Goal: Task Accomplishment & Management: Manage account settings

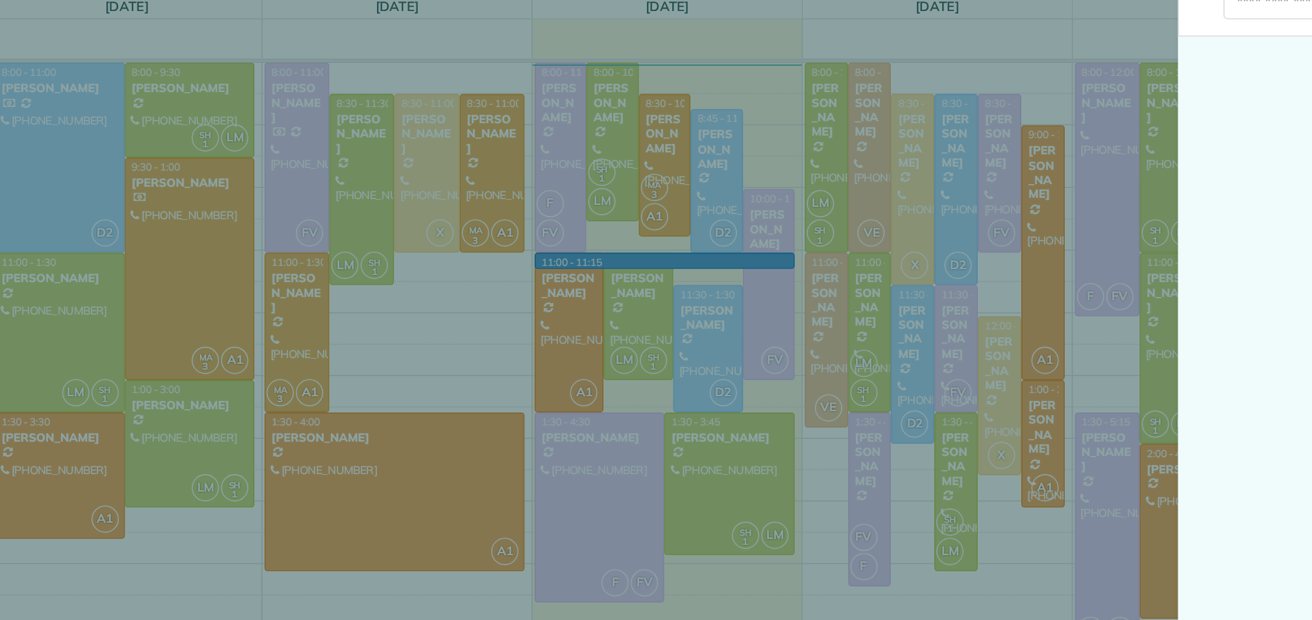
scroll to position [5, 5]
click at [752, 201] on div "Cancel New appointment Select a contact Add new" at bounding box center [656, 310] width 1312 height 620
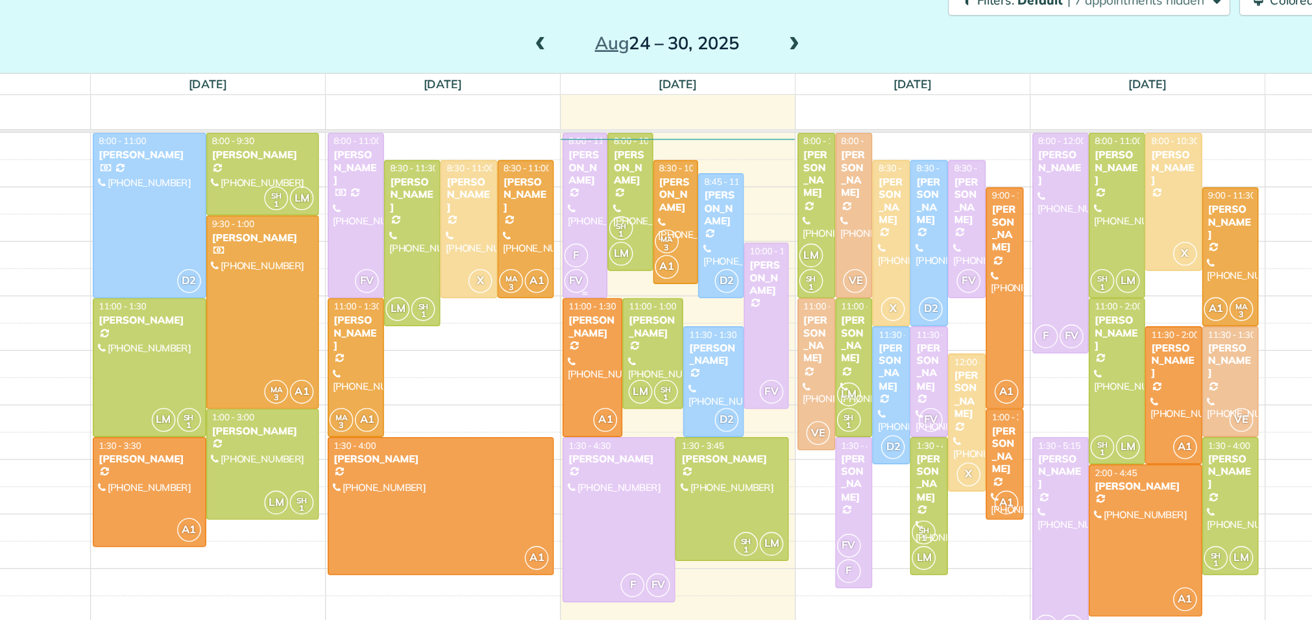
click at [632, 239] on div "F FV" at bounding box center [624, 248] width 29 height 38
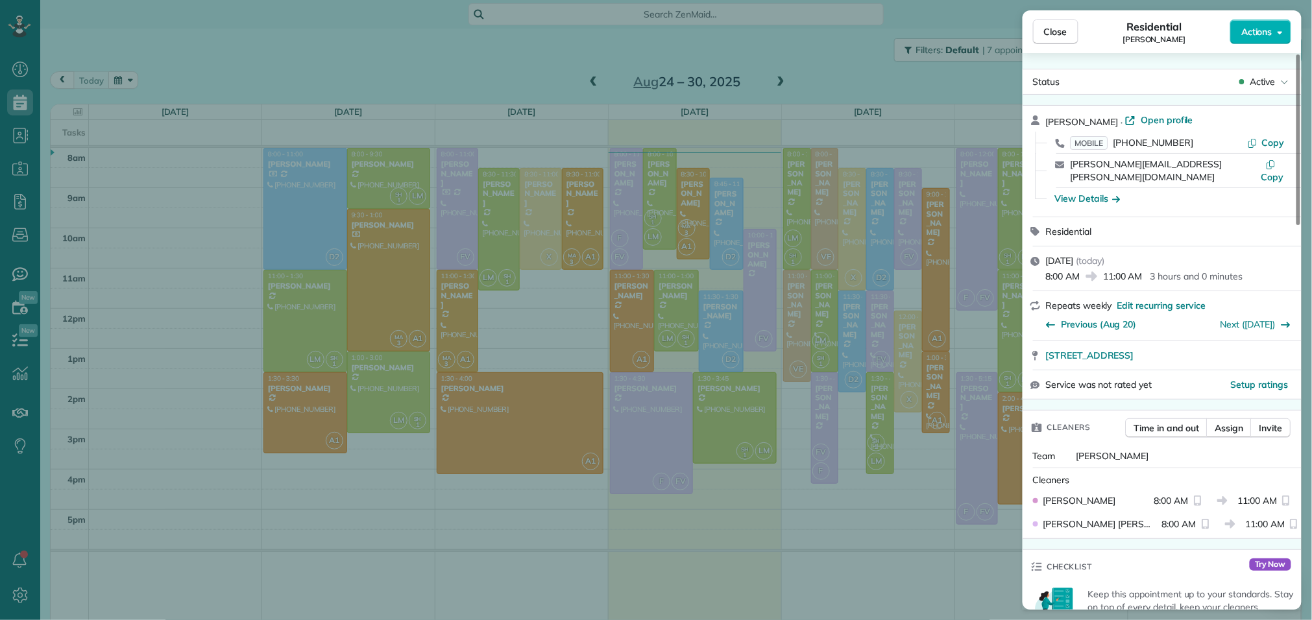
scroll to position [3, 0]
click at [1048, 30] on span "Close" at bounding box center [1055, 31] width 23 height 13
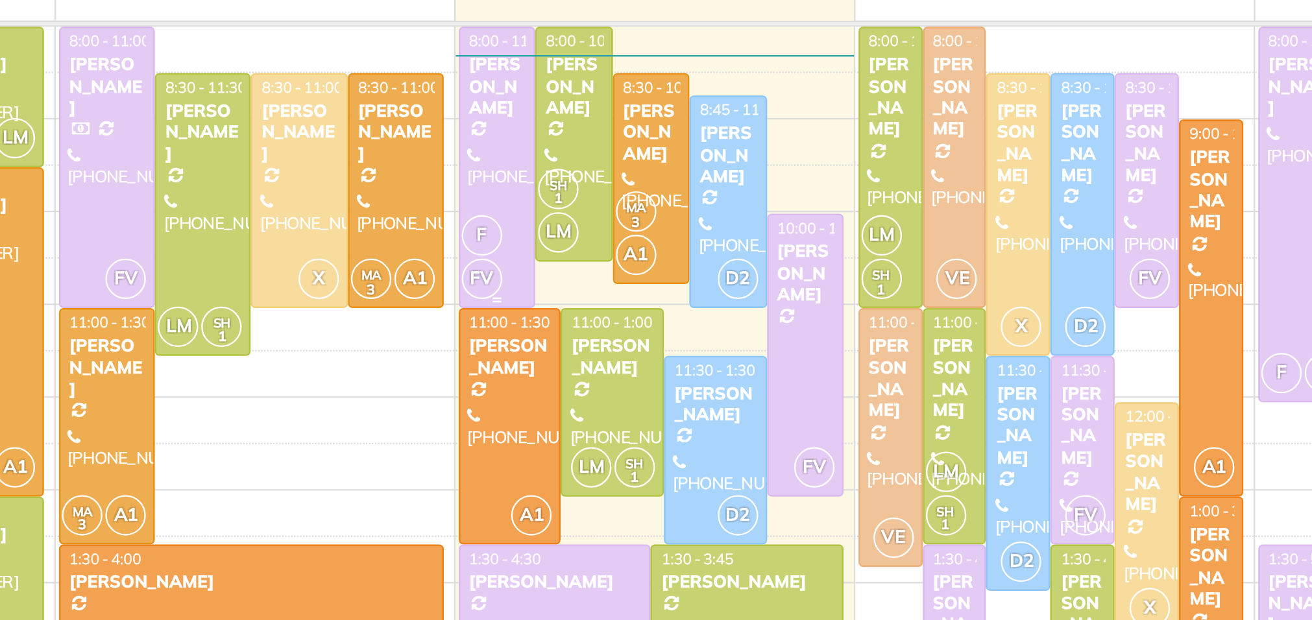
click at [622, 187] on div "Regina Bedolla" at bounding box center [626, 174] width 25 height 28
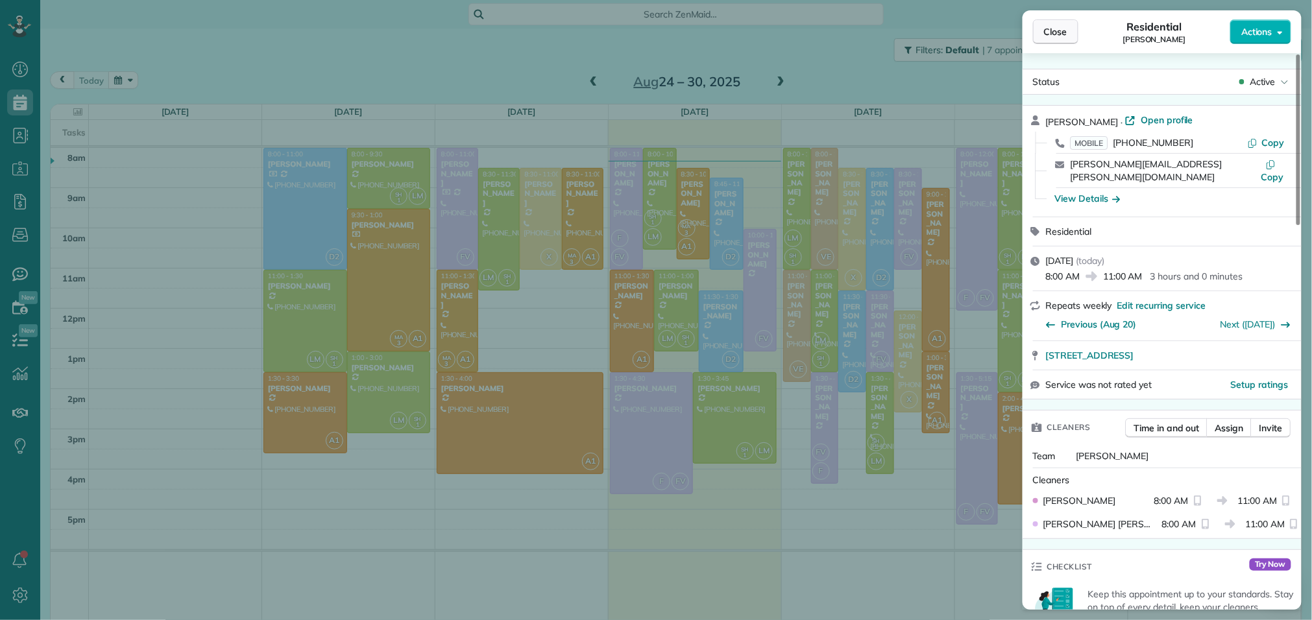
click at [1067, 35] on span "Close" at bounding box center [1055, 31] width 23 height 13
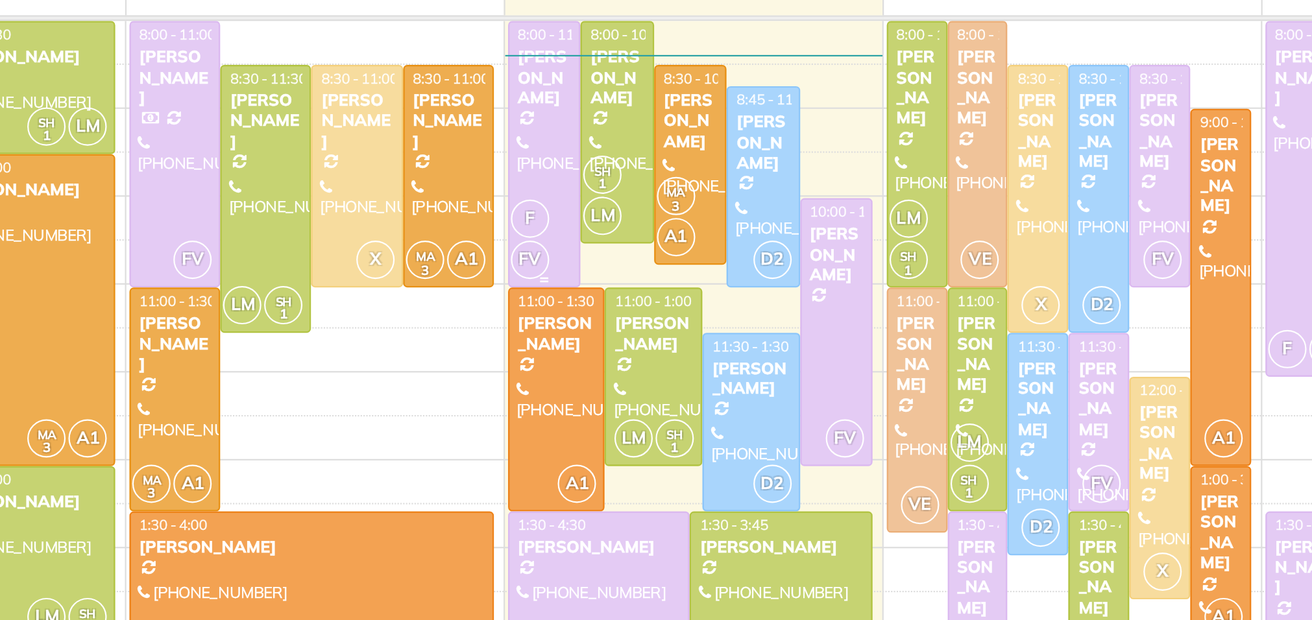
click at [623, 210] on div at bounding box center [626, 209] width 32 height 121
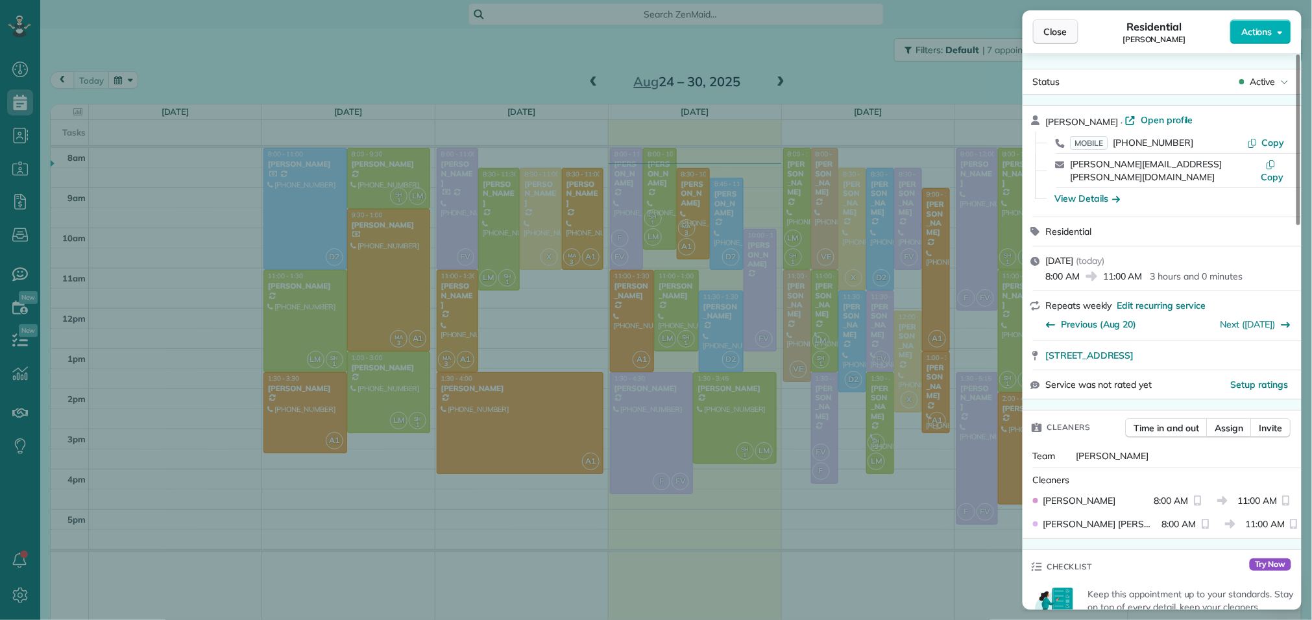
click at [1058, 27] on span "Close" at bounding box center [1055, 31] width 23 height 13
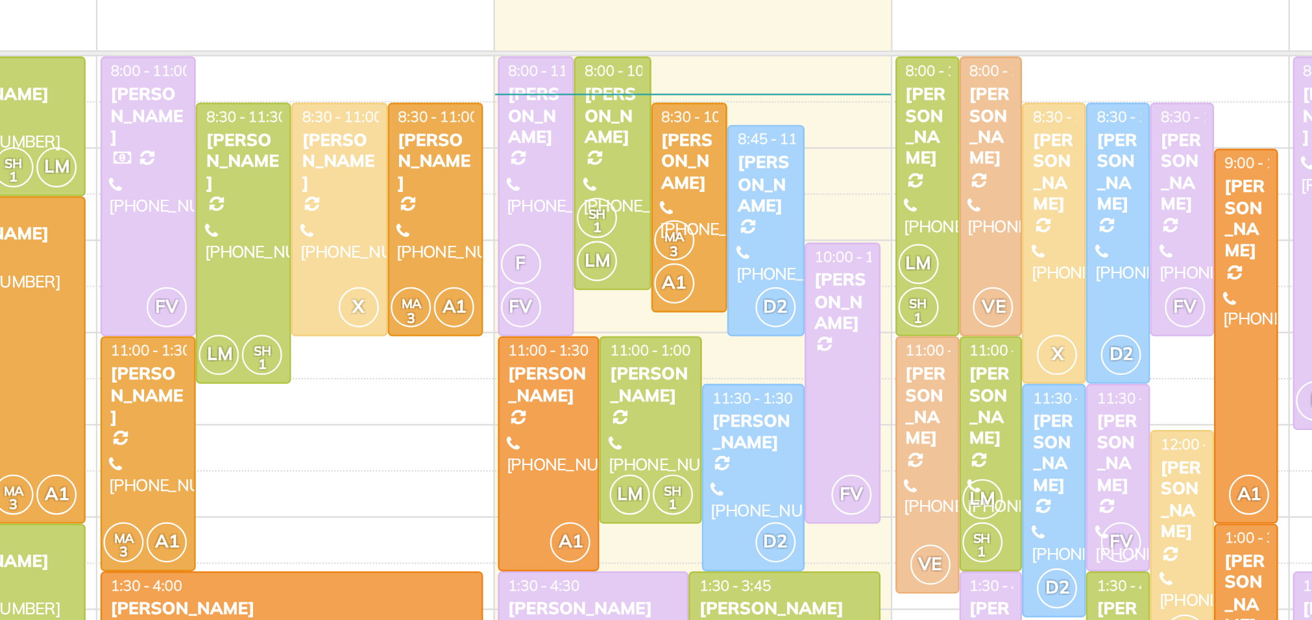
scroll to position [5, 0]
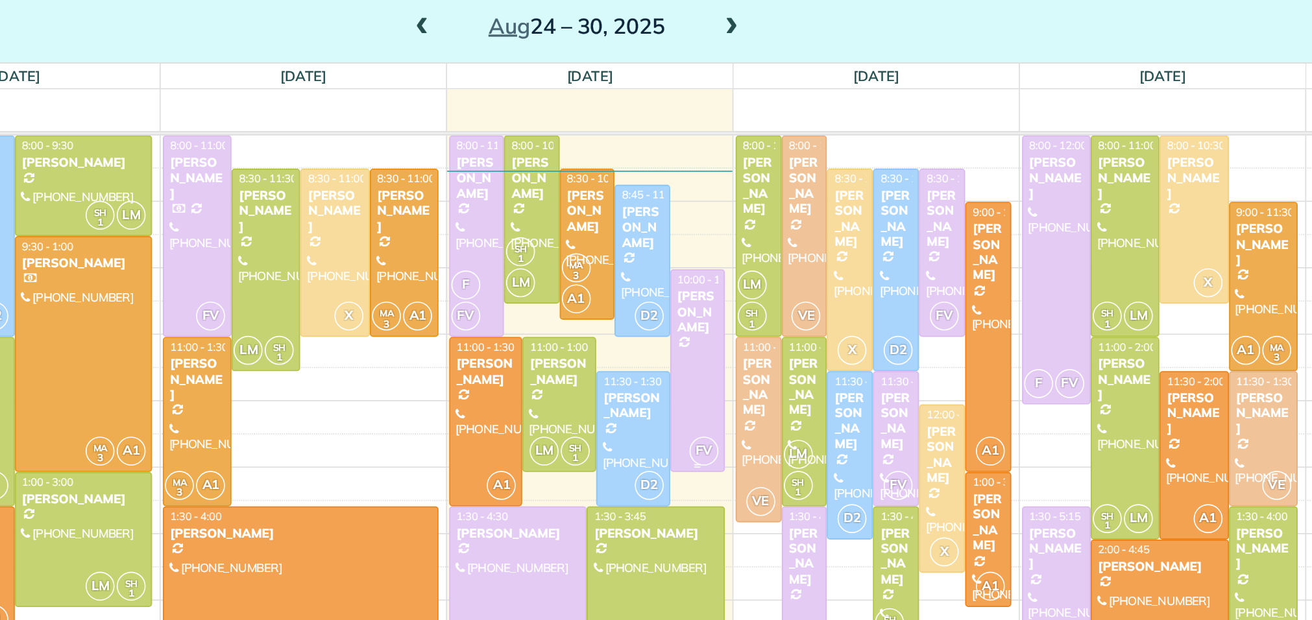
click at [764, 280] on div at bounding box center [760, 285] width 32 height 121
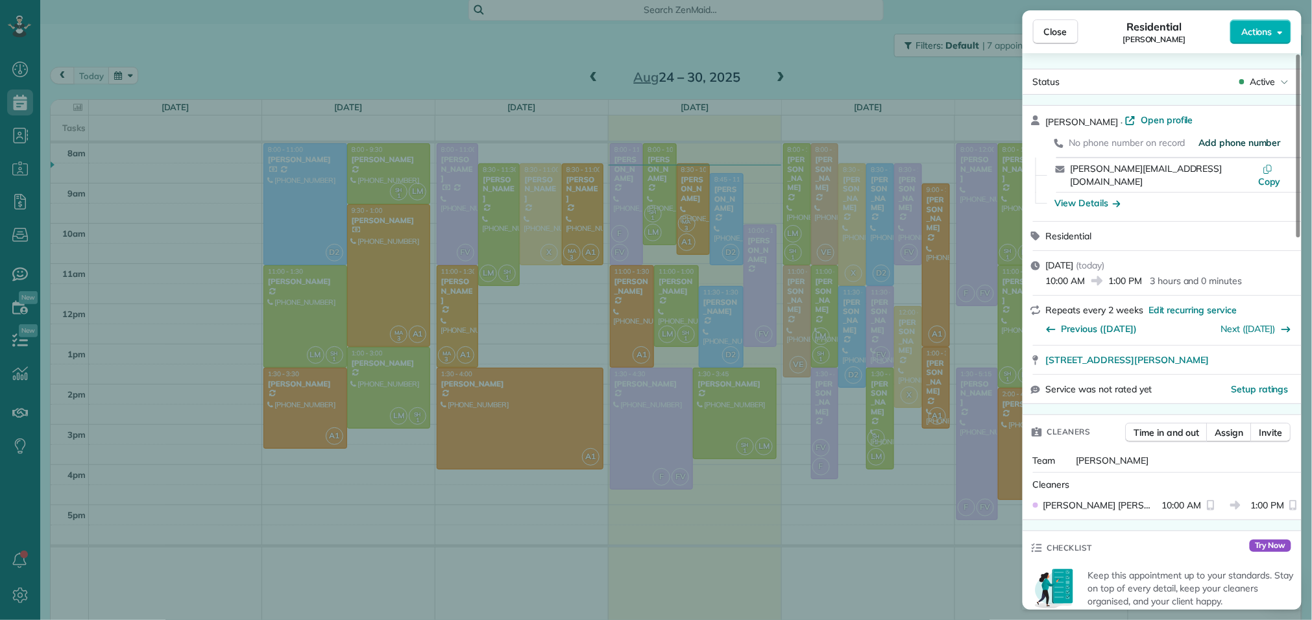
click at [1210, 142] on span "Add phone number" at bounding box center [1240, 142] width 82 height 13
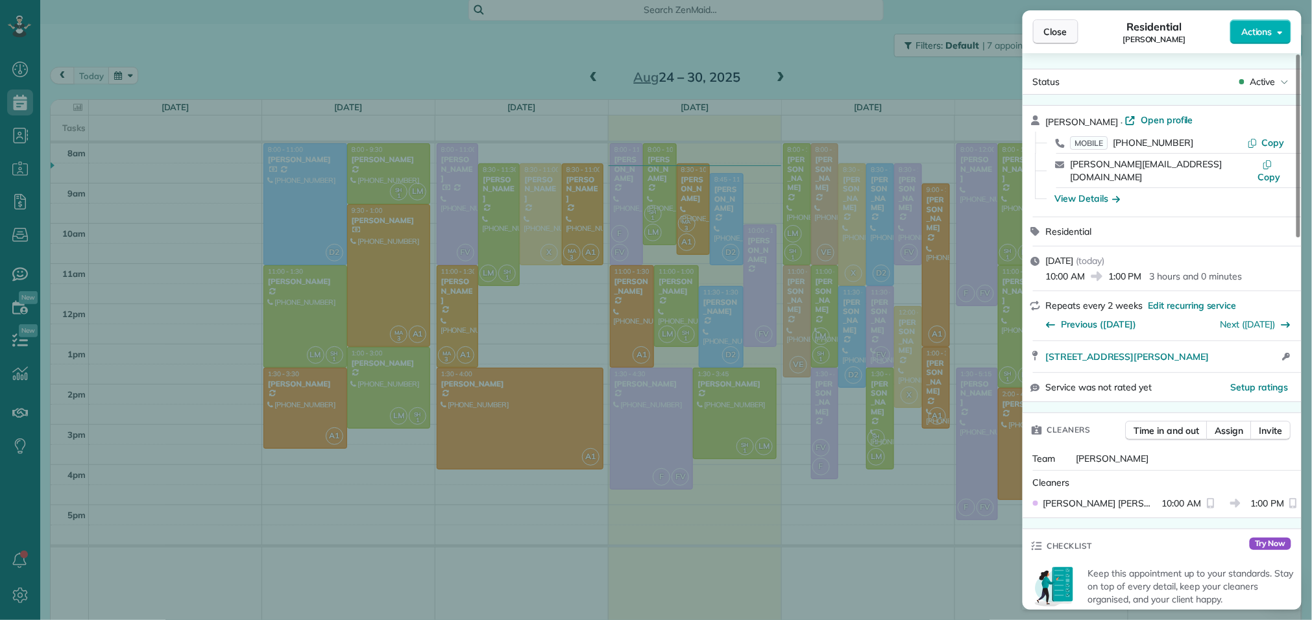
click at [1052, 36] on span "Close" at bounding box center [1055, 31] width 23 height 13
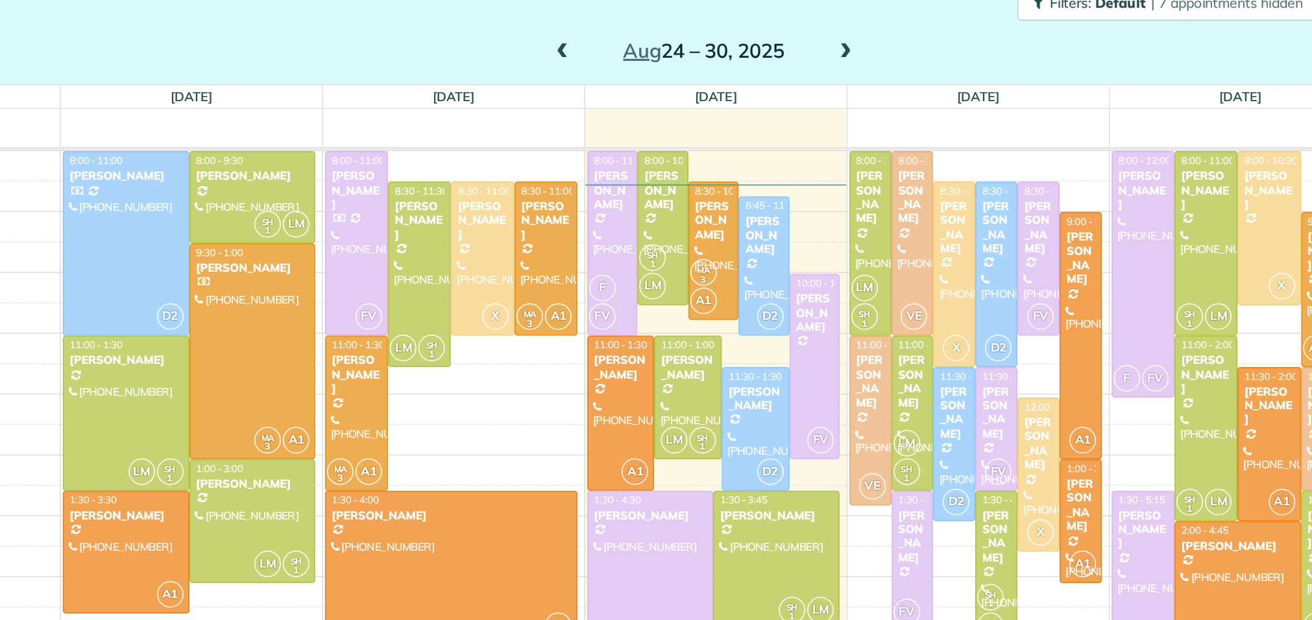
scroll to position [17, 0]
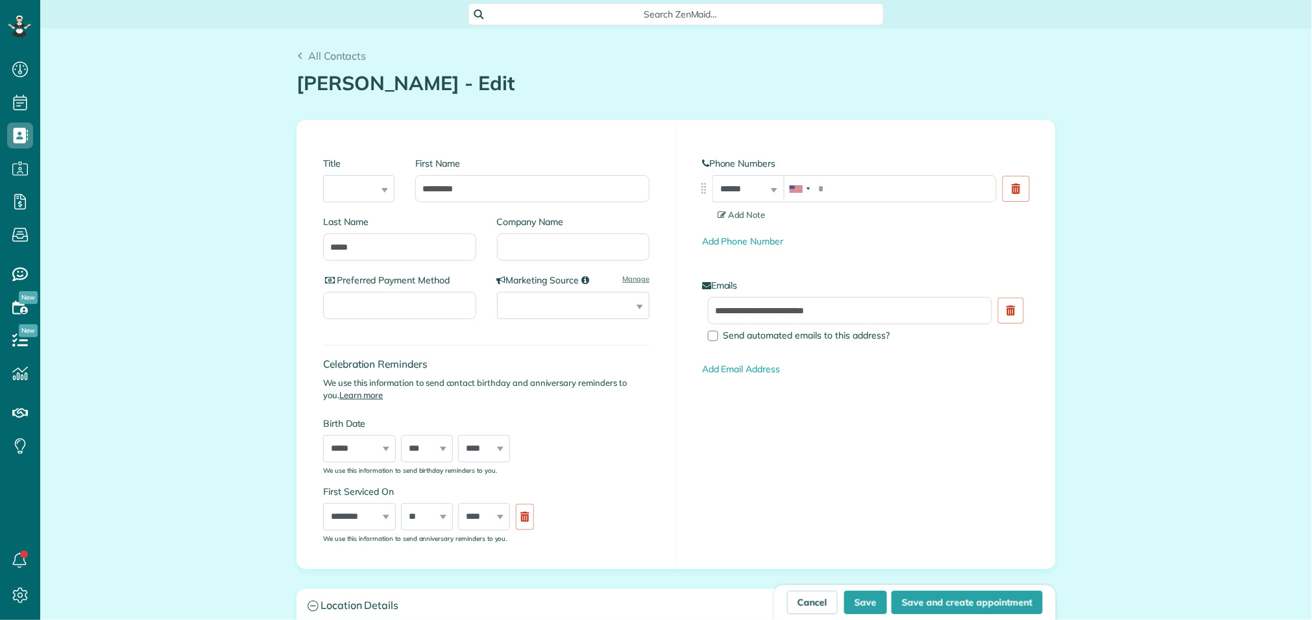
scroll to position [5, 5]
click at [906, 182] on input "tel" at bounding box center [890, 188] width 213 height 27
click at [856, 599] on button "Save" at bounding box center [865, 602] width 43 height 23
type input "**********"
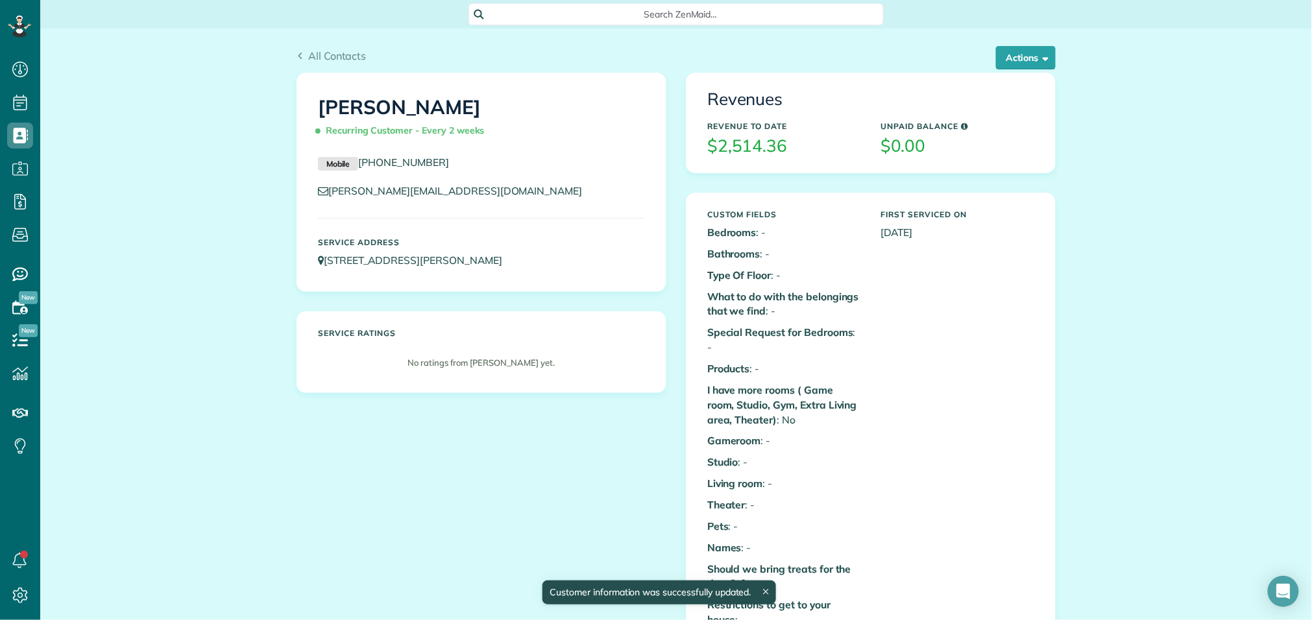
scroll to position [5, 5]
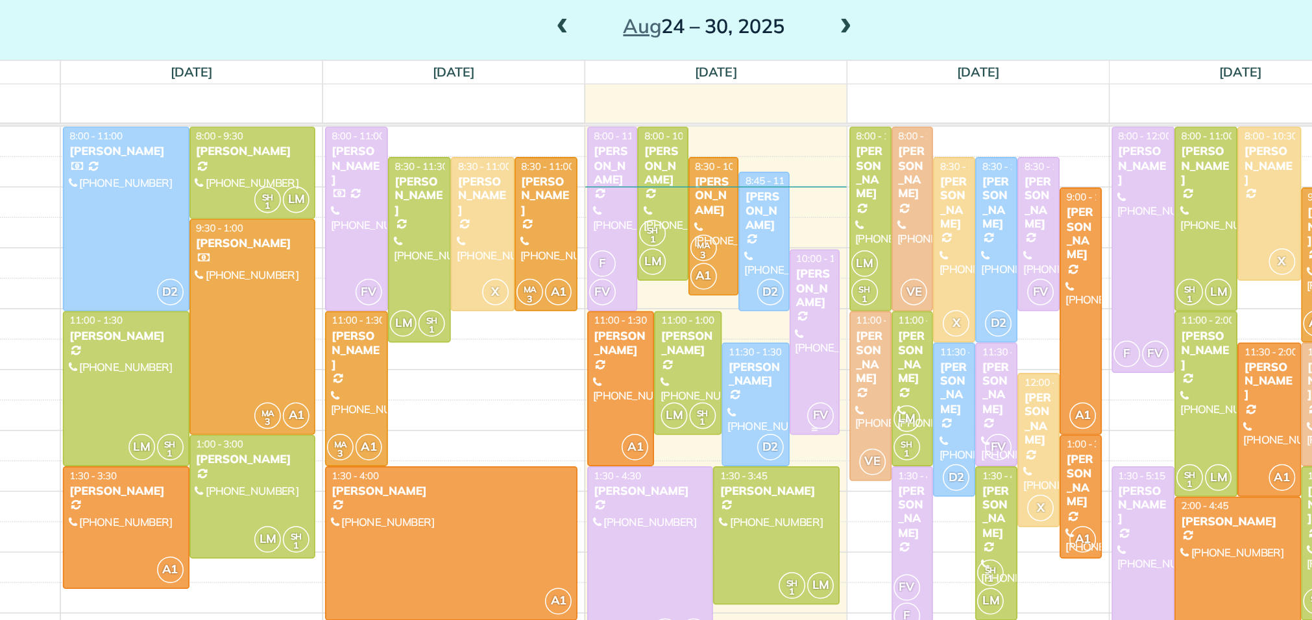
scroll to position [17, 0]
